Goal: Task Accomplishment & Management: Complete application form

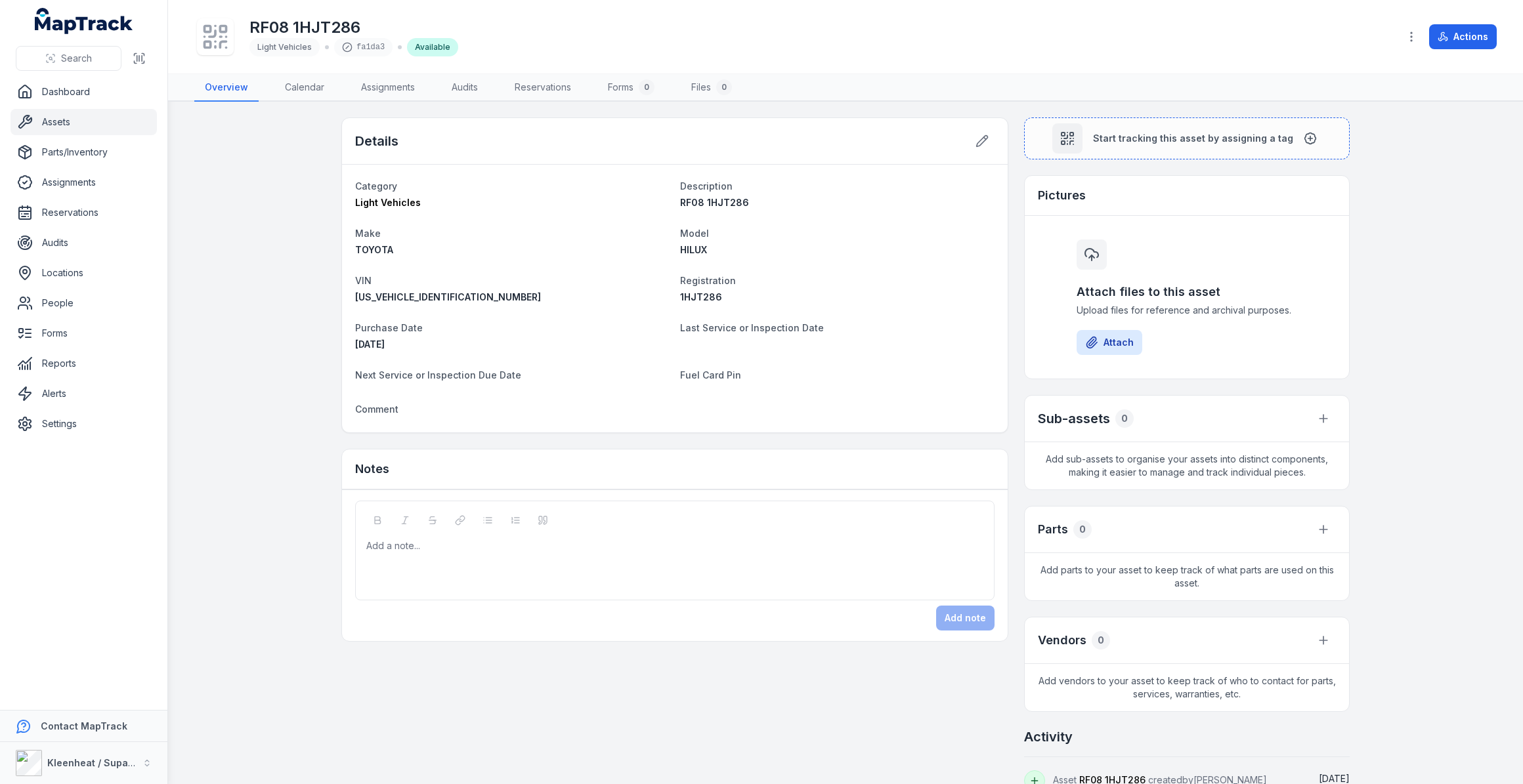
click at [57, 121] on link "Assets" at bounding box center [83, 121] width 146 height 26
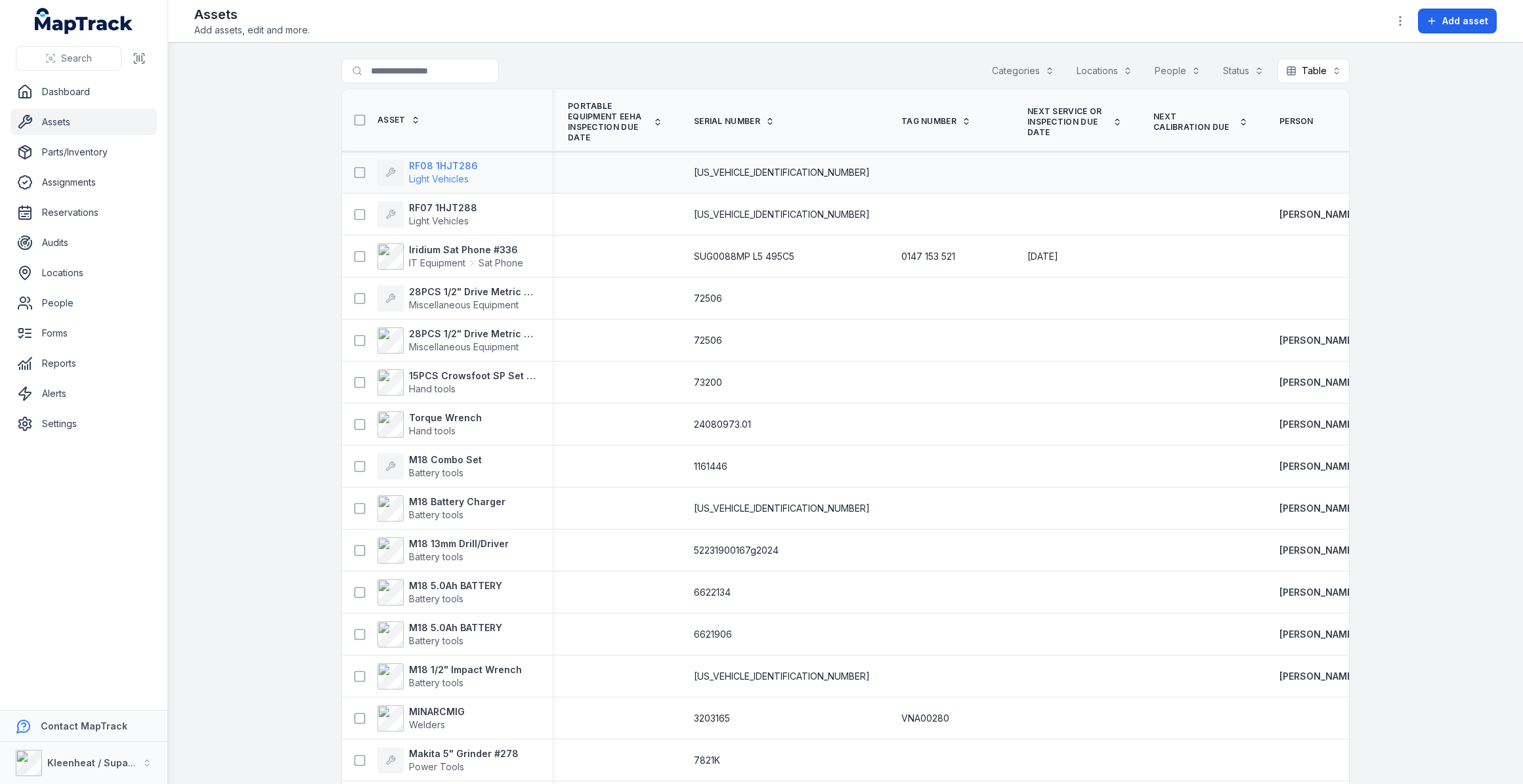
click at [445, 165] on strong "RF08 1HJT286" at bounding box center [444, 166] width 69 height 13
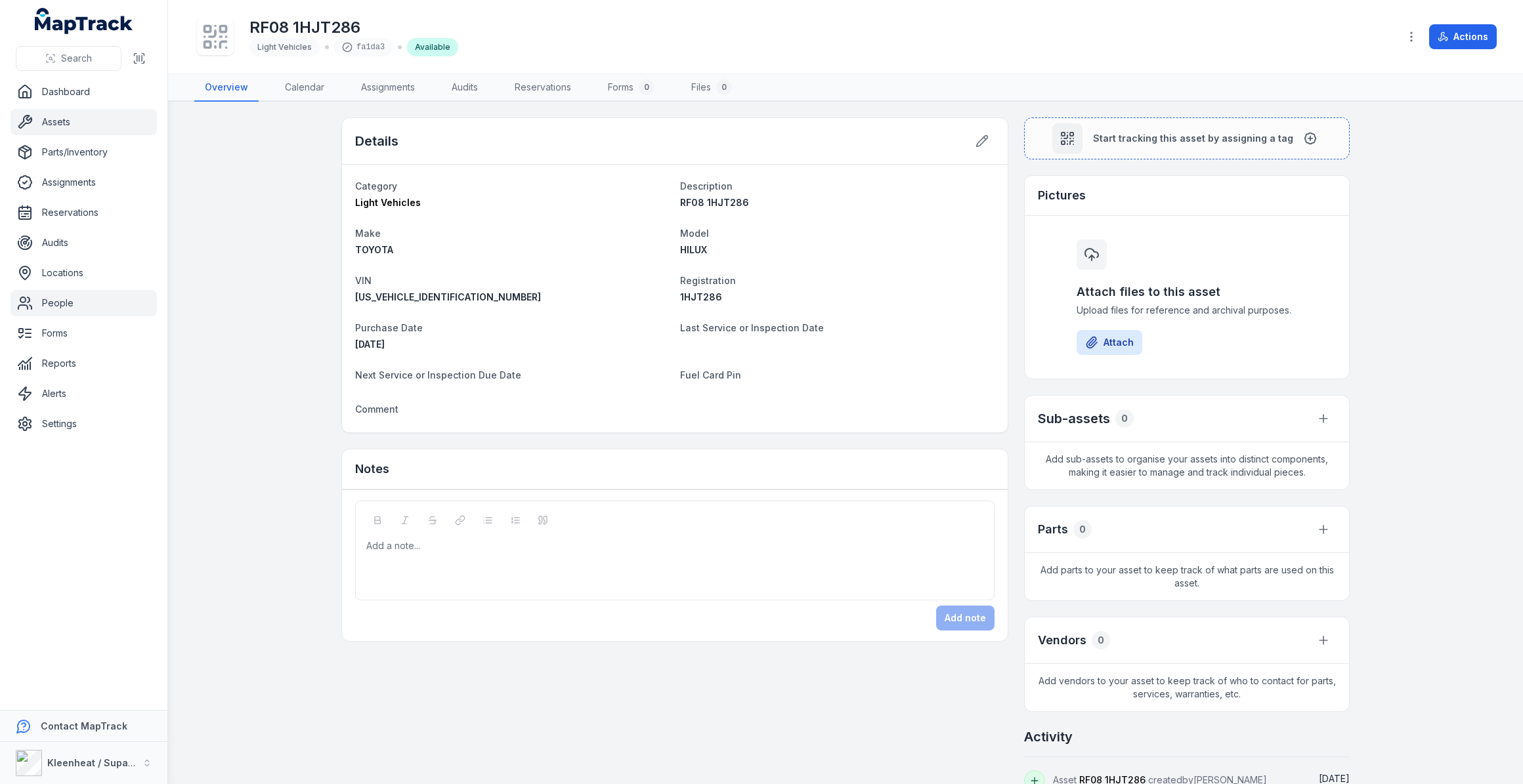
click at [39, 307] on link "People" at bounding box center [83, 303] width 146 height 26
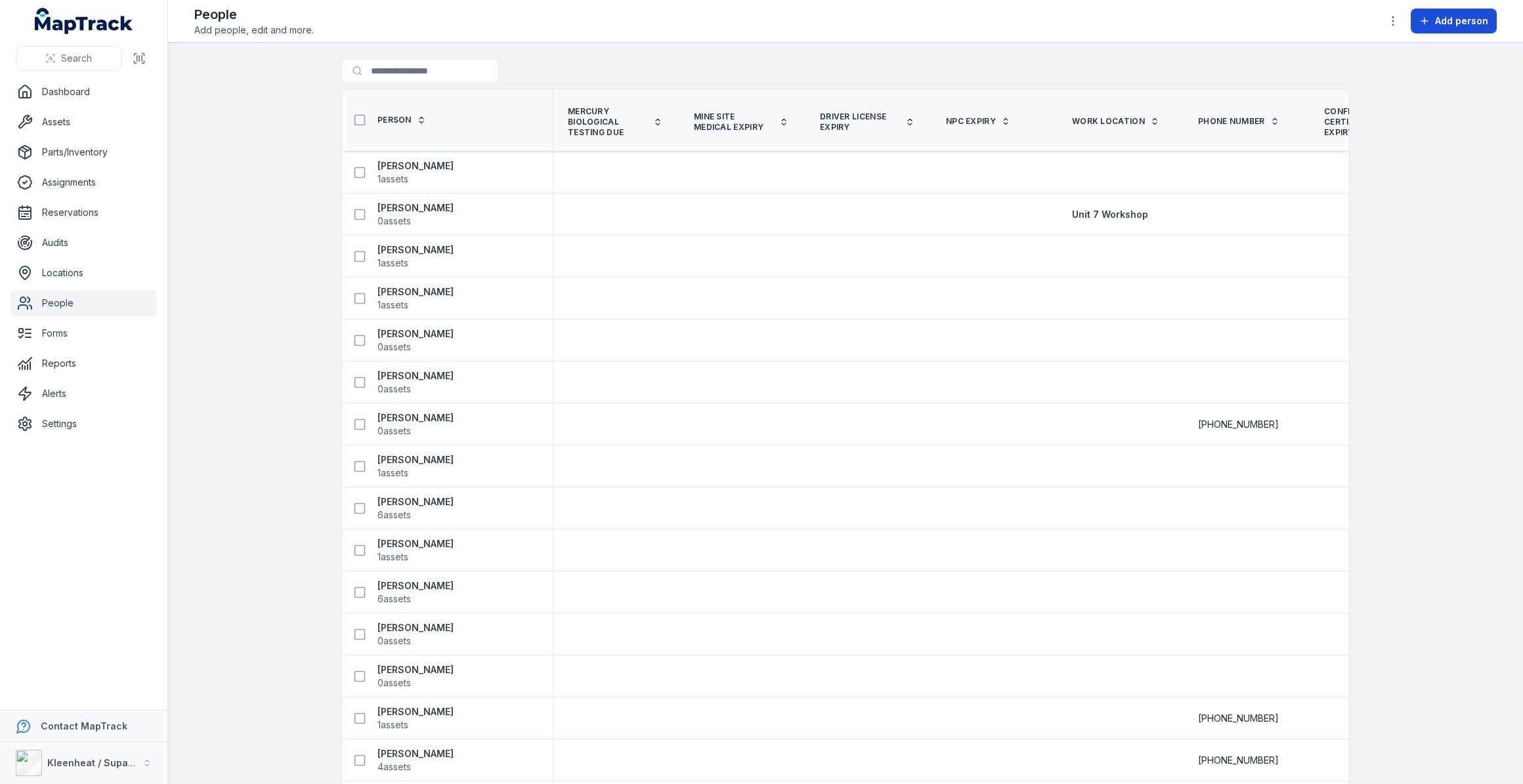
click at [1427, 21] on icon at bounding box center [1424, 21] width 6 height 0
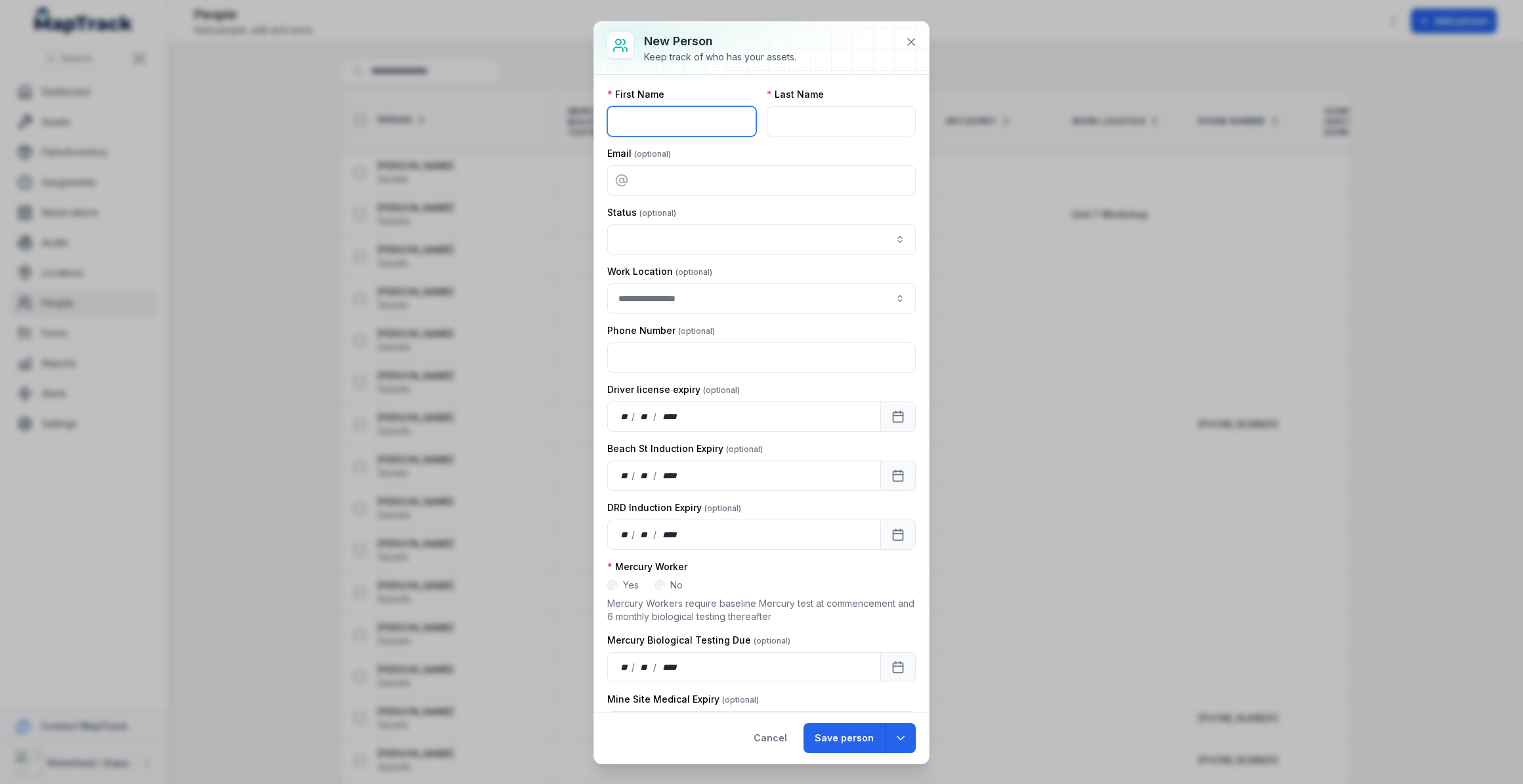
click at [668, 123] on input "text" at bounding box center [681, 121] width 149 height 30
click at [704, 121] on input "text" at bounding box center [681, 121] width 149 height 30
type input "***"
click at [910, 46] on icon at bounding box center [911, 42] width 13 height 13
